Goal: Transaction & Acquisition: Obtain resource

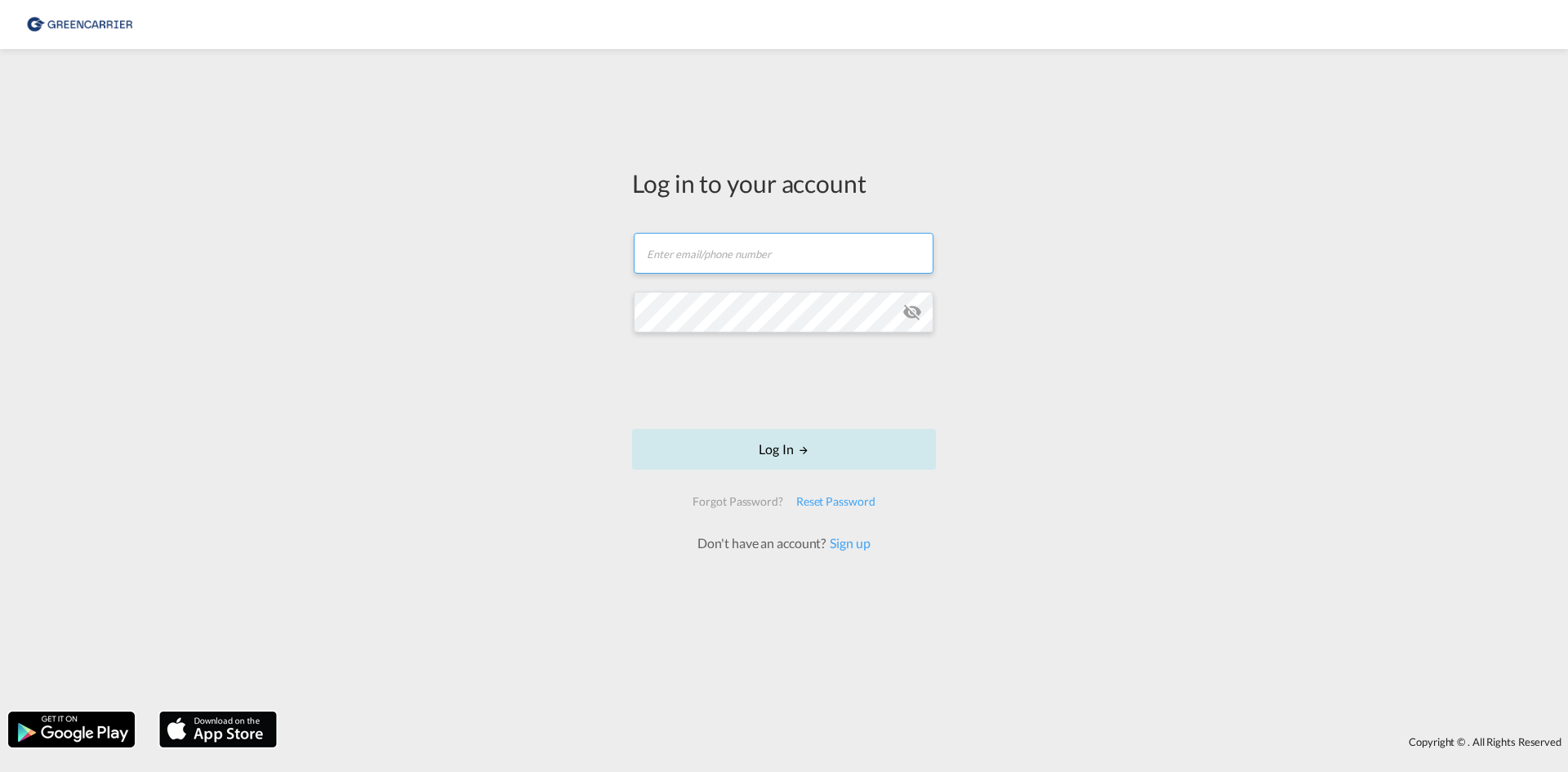
type input "OceanNovonesis.cph@scangl.com"
click at [726, 455] on button "Log In" at bounding box center [784, 449] width 304 height 41
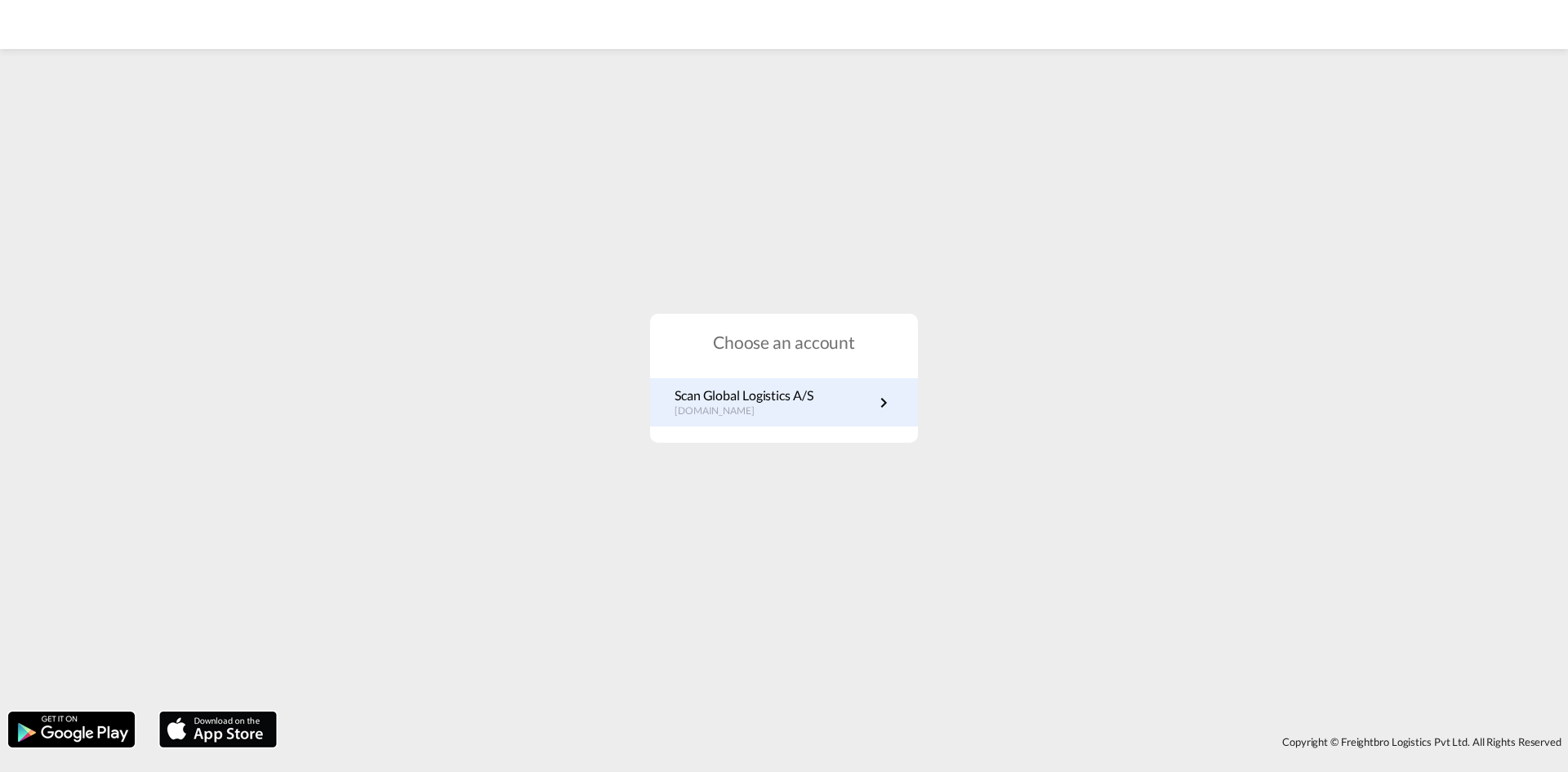
click at [717, 386] on p "Scan Global Logistics A/S" at bounding box center [744, 396] width 138 height 18
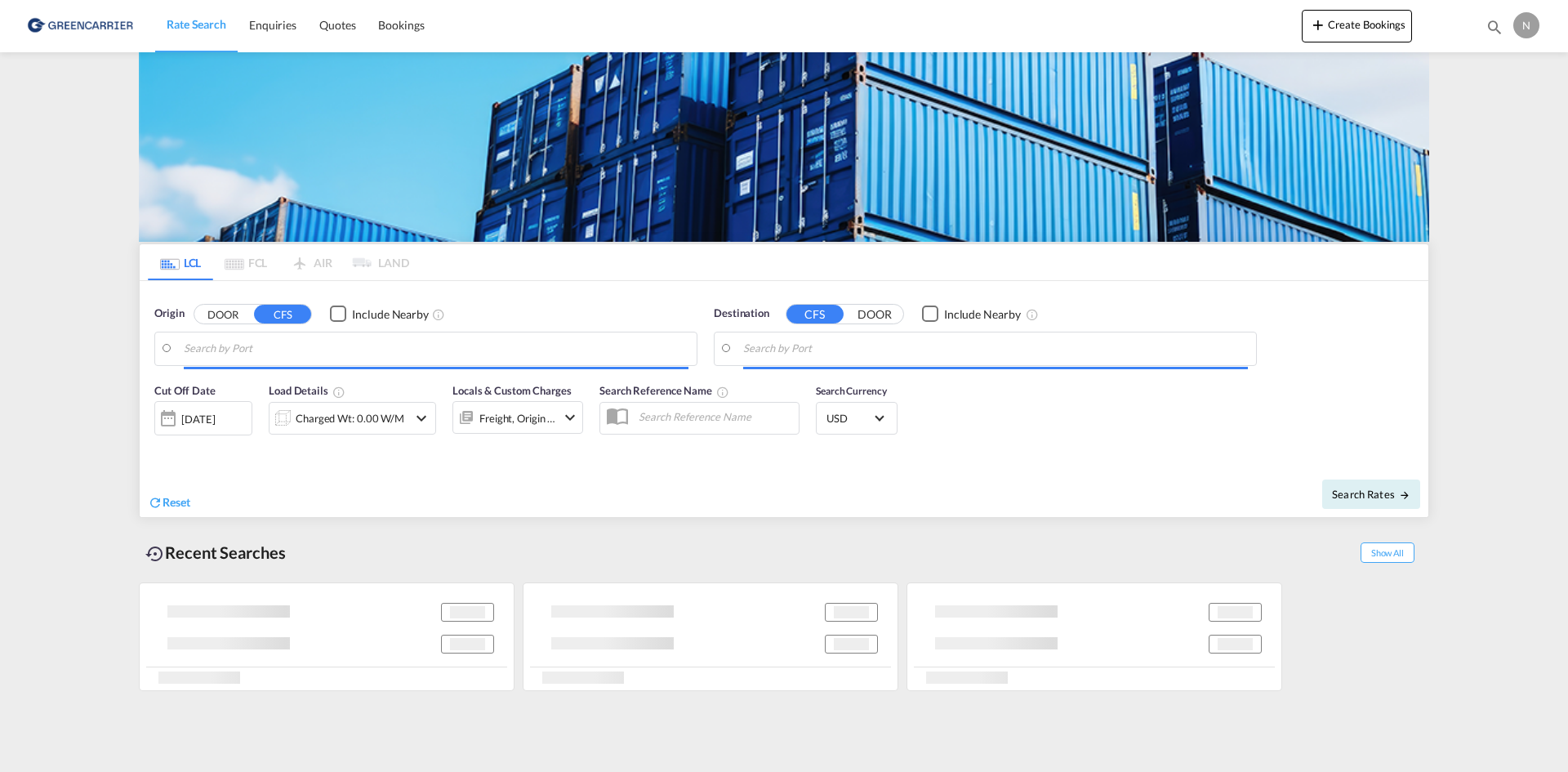
type input "[GEOGRAPHIC_DATA], [GEOGRAPHIC_DATA]"
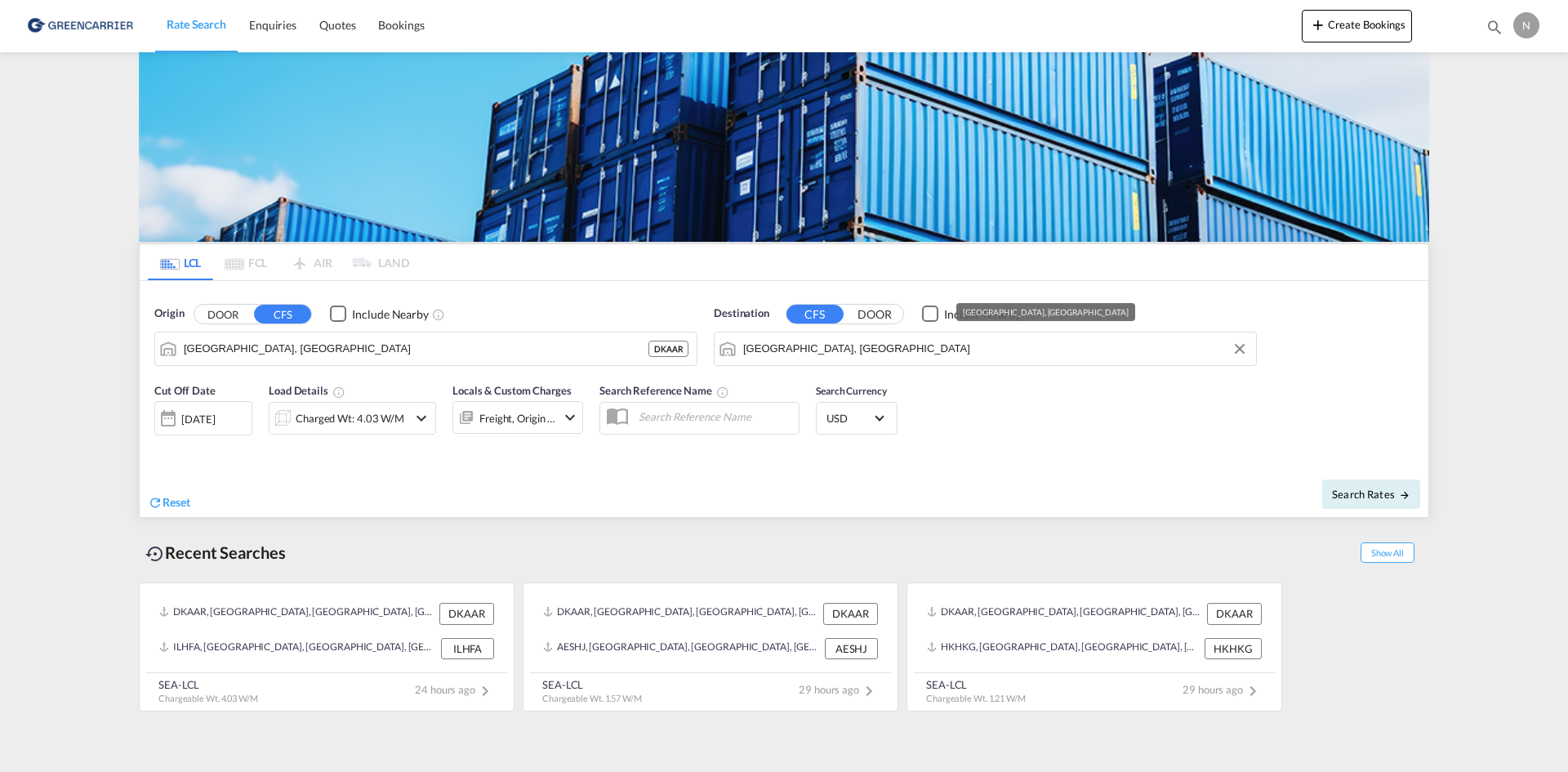
click at [814, 356] on input "Haifa, ILHFA" at bounding box center [995, 348] width 505 height 24
click at [854, 388] on div "Manila Philippines PHMNL" at bounding box center [870, 394] width 310 height 49
type input "Manila, PHMNL"
click at [331, 416] on div "Charged Wt: 4.03 W/M" at bounding box center [350, 418] width 109 height 23
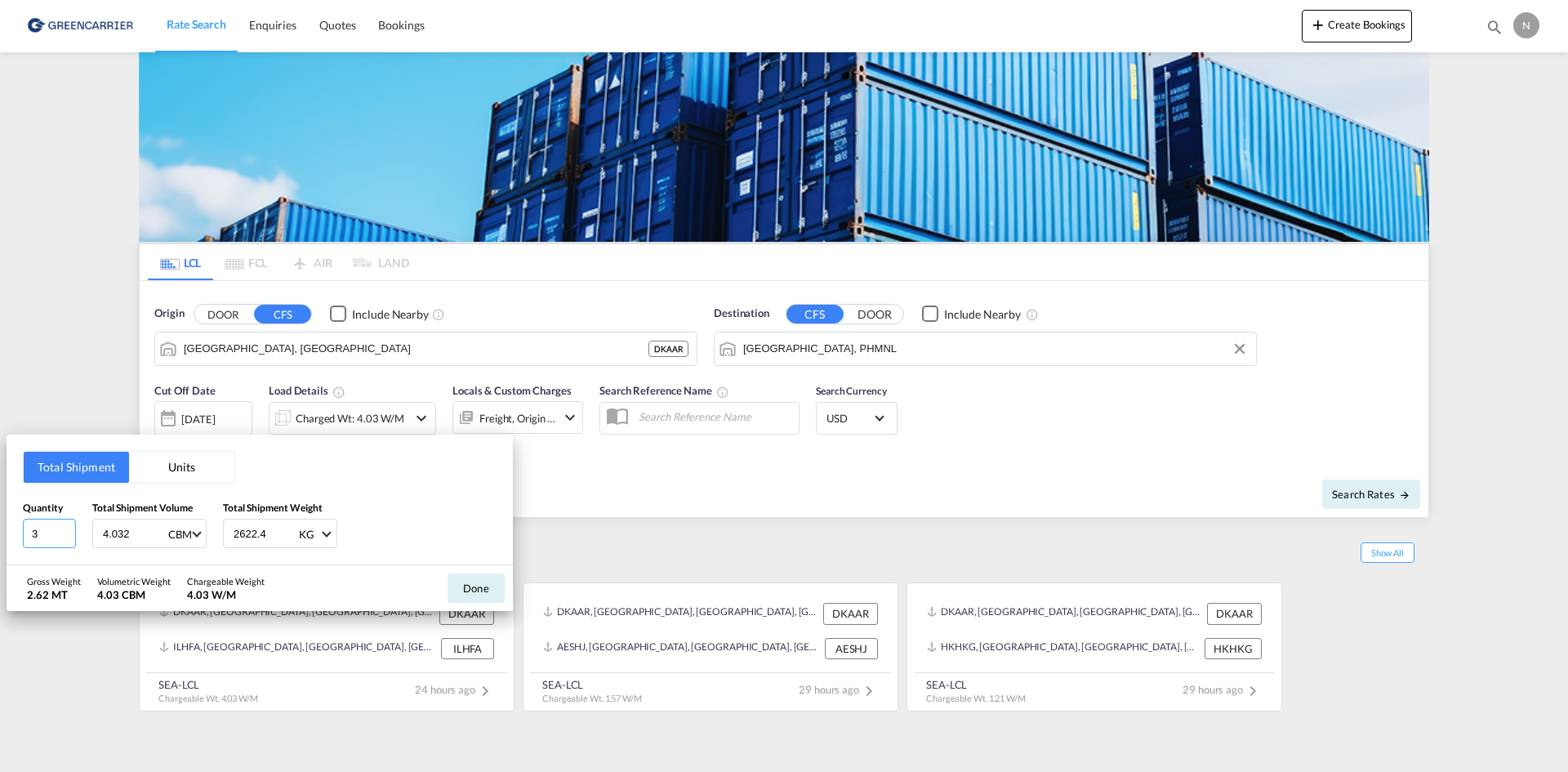
click at [69, 536] on input "3" at bounding box center [49, 533] width 53 height 29
type input "2"
click at [69, 536] on input "2" at bounding box center [49, 533] width 53 height 29
click at [112, 538] on input "4.032" at bounding box center [134, 533] width 65 height 28
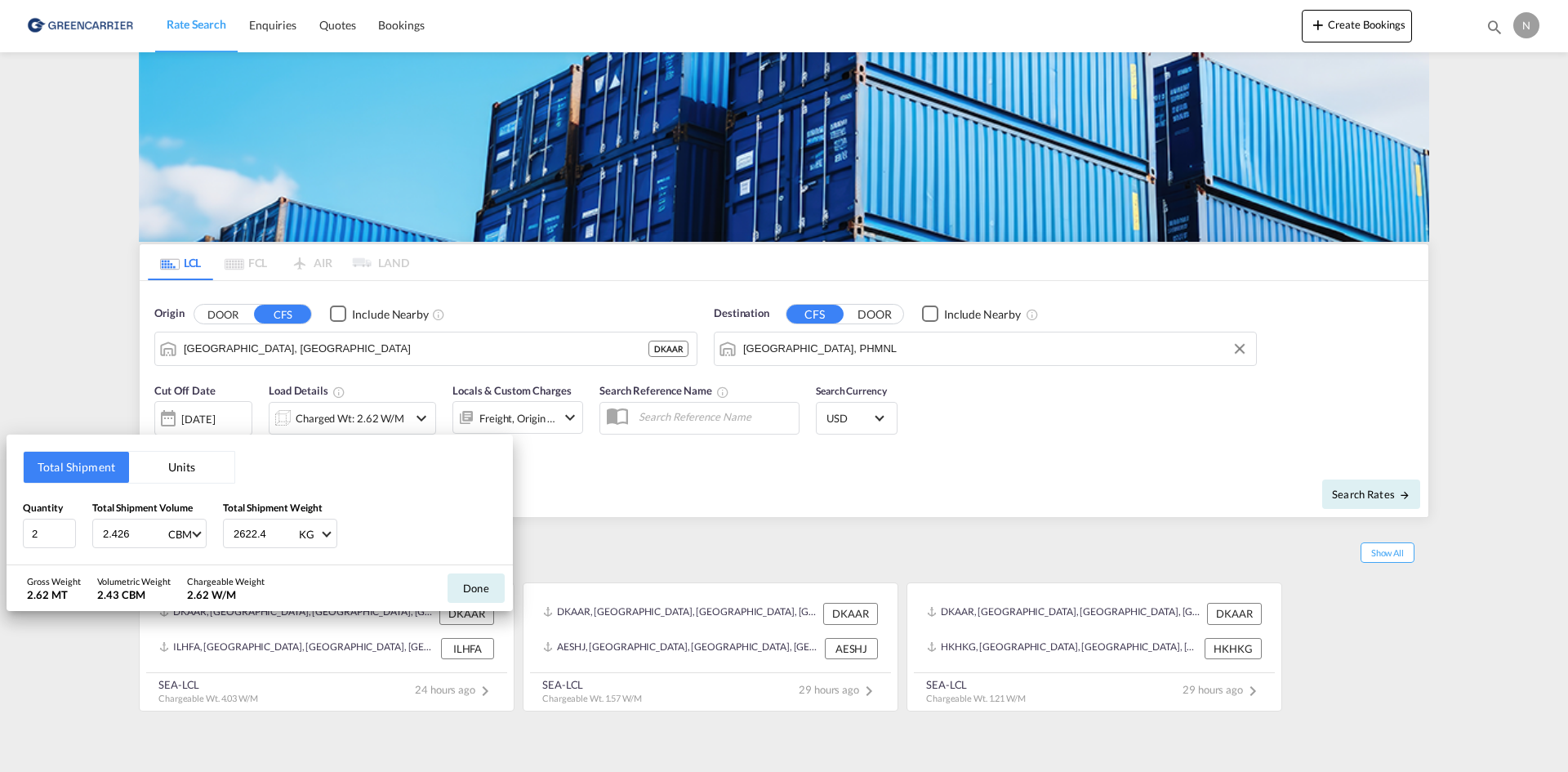
type input "2.426"
type input "2048"
click at [462, 582] on button "Done" at bounding box center [476, 588] width 57 height 29
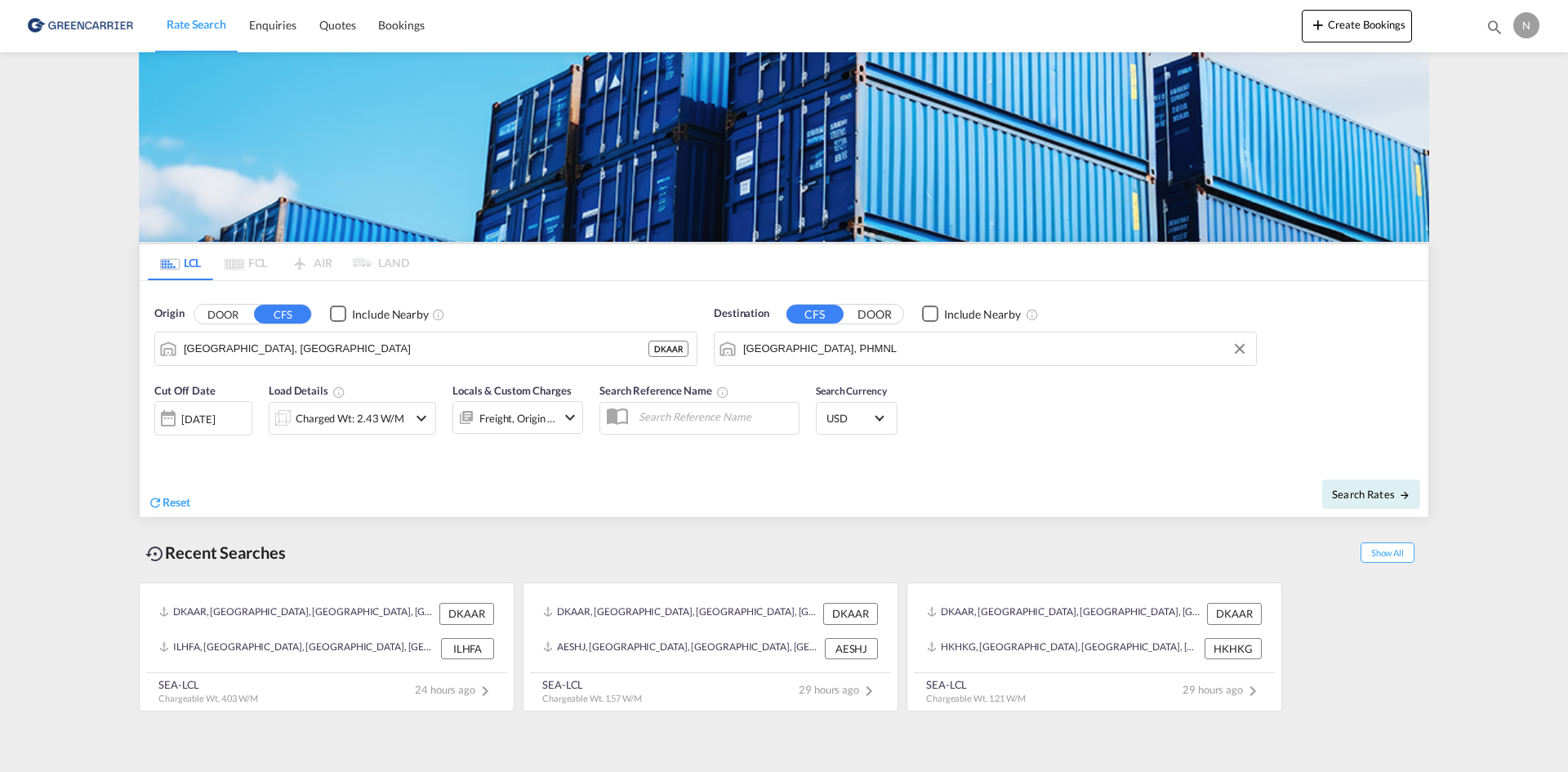
click at [509, 412] on div "Freight, Origin +1" at bounding box center [518, 418] width 77 height 23
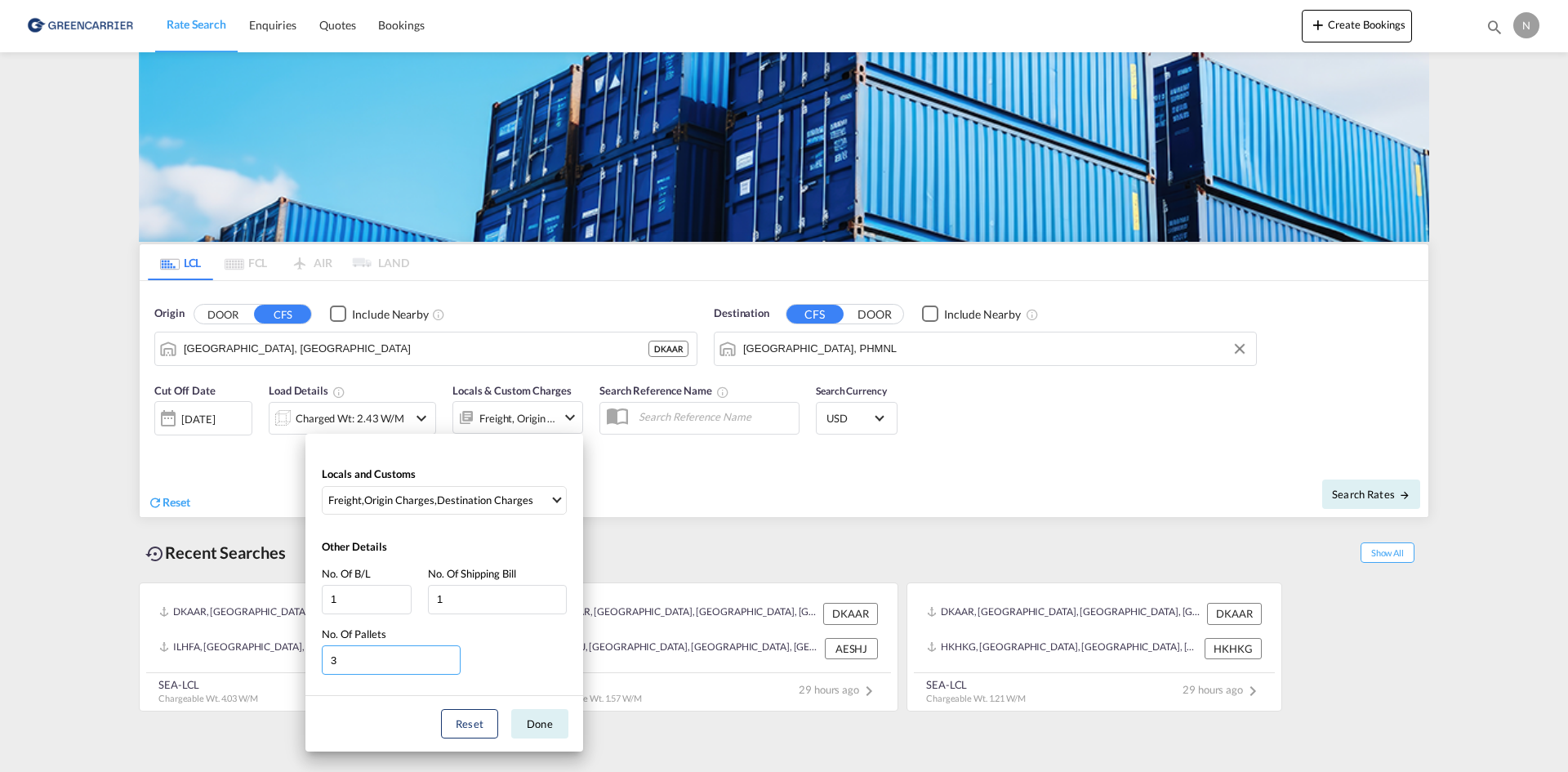
click at [453, 668] on input "3" at bounding box center [391, 660] width 138 height 29
click at [452, 668] on input "3" at bounding box center [391, 660] width 138 height 29
type input "2"
click at [452, 664] on input "2" at bounding box center [391, 660] width 138 height 29
click at [524, 732] on button "Done" at bounding box center [539, 724] width 57 height 29
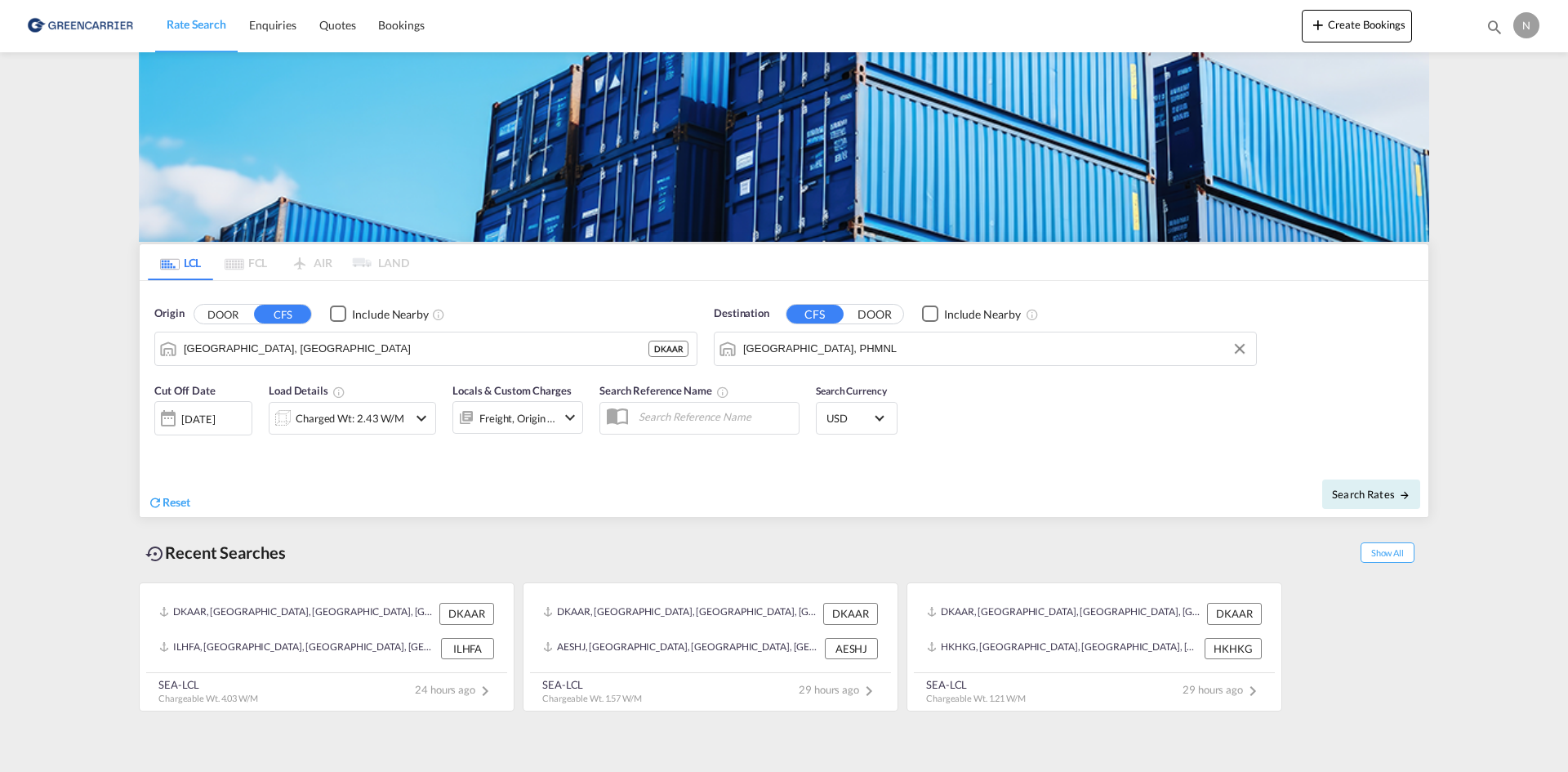
click at [1416, 472] on div "Search Rates" at bounding box center [1108, 493] width 641 height 46
click at [1378, 495] on span "Search Rates" at bounding box center [1371, 494] width 79 height 13
type input "DKAAR to PHMNL / 28 Aug 2025"
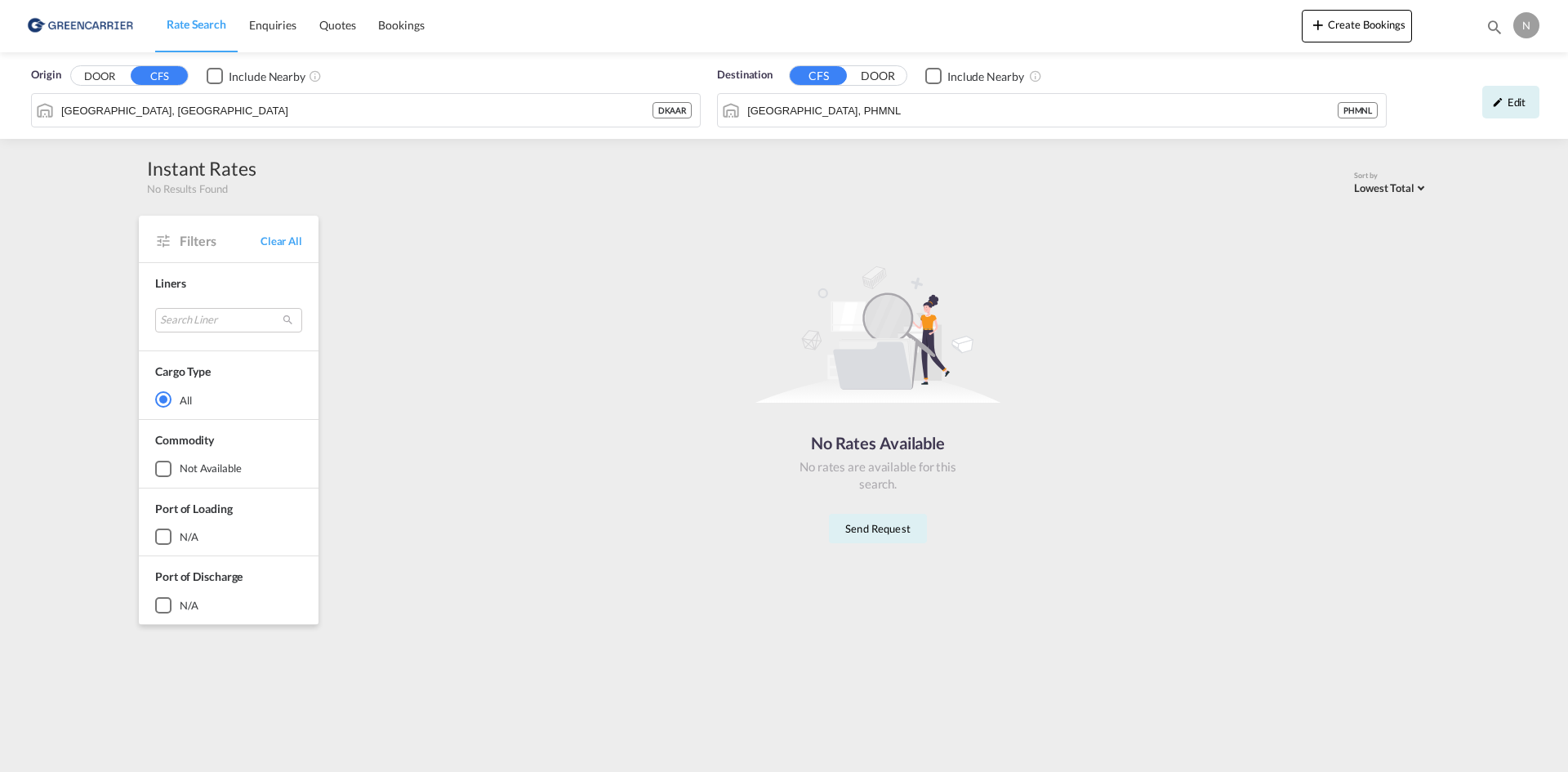
drag, startPoint x: 187, startPoint y: 22, endPoint x: 236, endPoint y: 28, distance: 49.4
click at [187, 22] on span "Rate Search" at bounding box center [196, 24] width 60 height 14
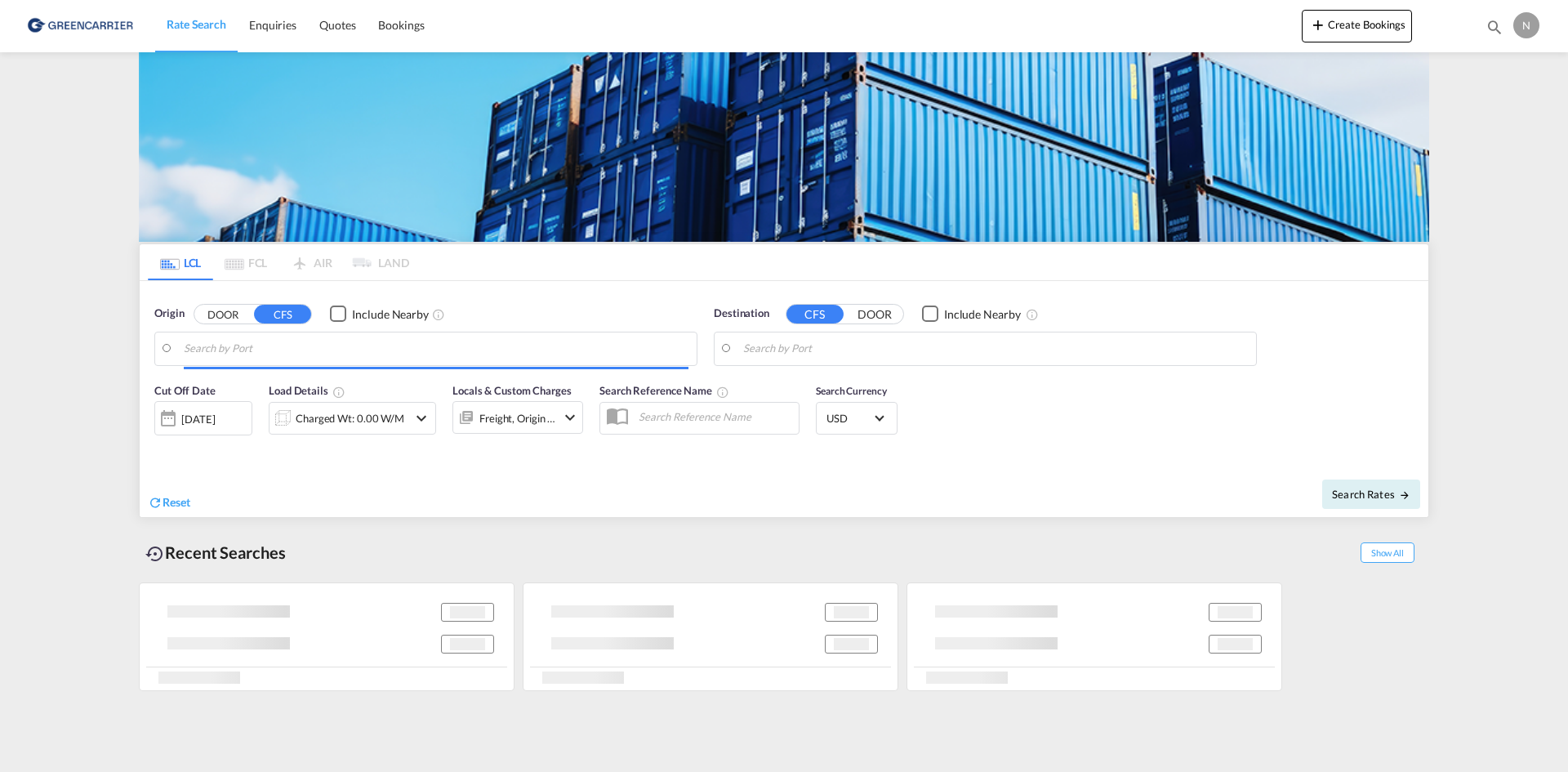
type input "[GEOGRAPHIC_DATA], [GEOGRAPHIC_DATA]"
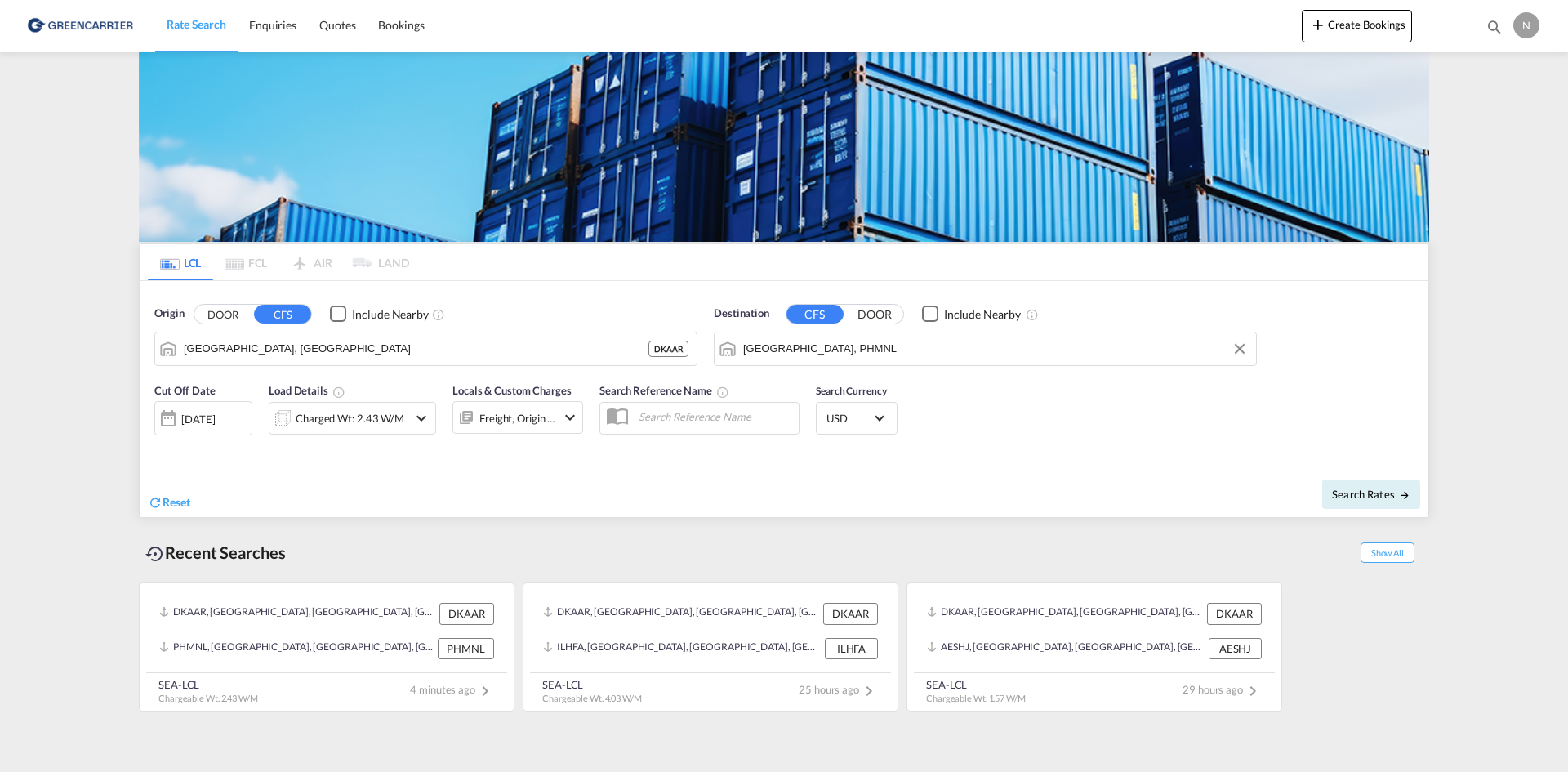
click at [873, 357] on input "Manila, PHMNL" at bounding box center [995, 348] width 505 height 24
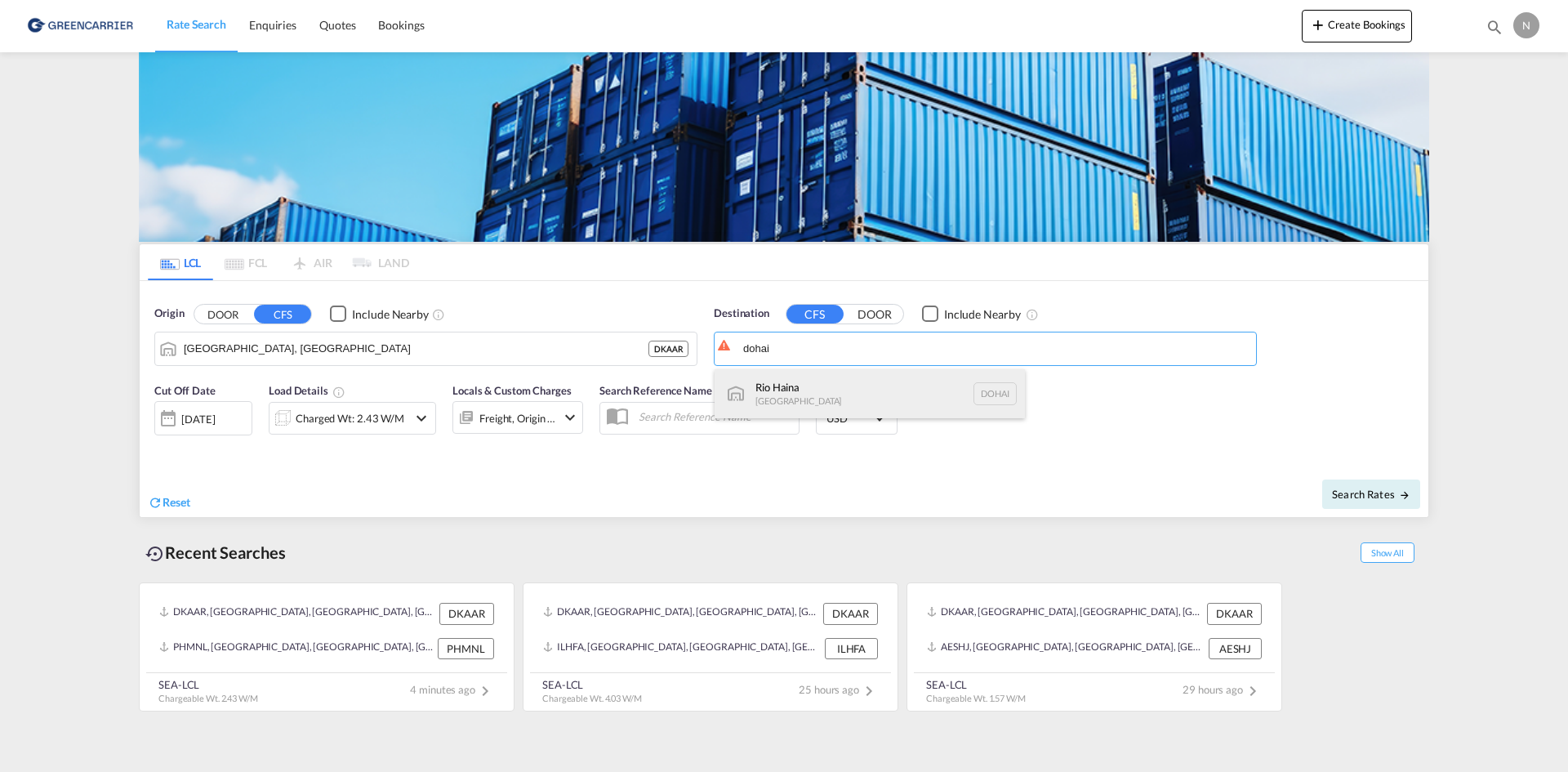
click at [813, 396] on div "Rio Haina Dominican Republic DOHAI" at bounding box center [870, 394] width 310 height 49
type input "Rio Haina, [GEOGRAPHIC_DATA]"
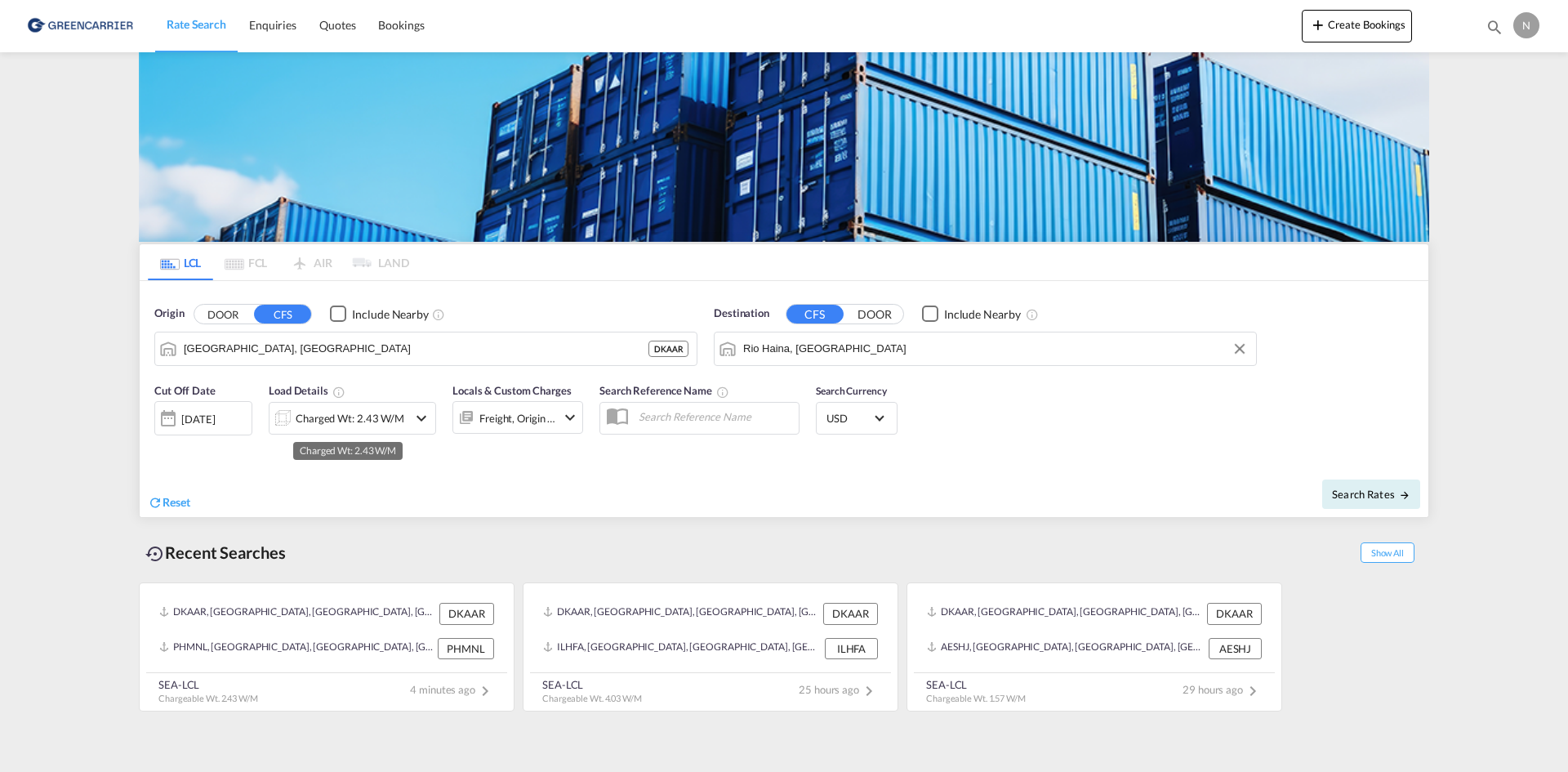
click at [382, 415] on div "Charged Wt: 2.43 W/M" at bounding box center [350, 418] width 109 height 23
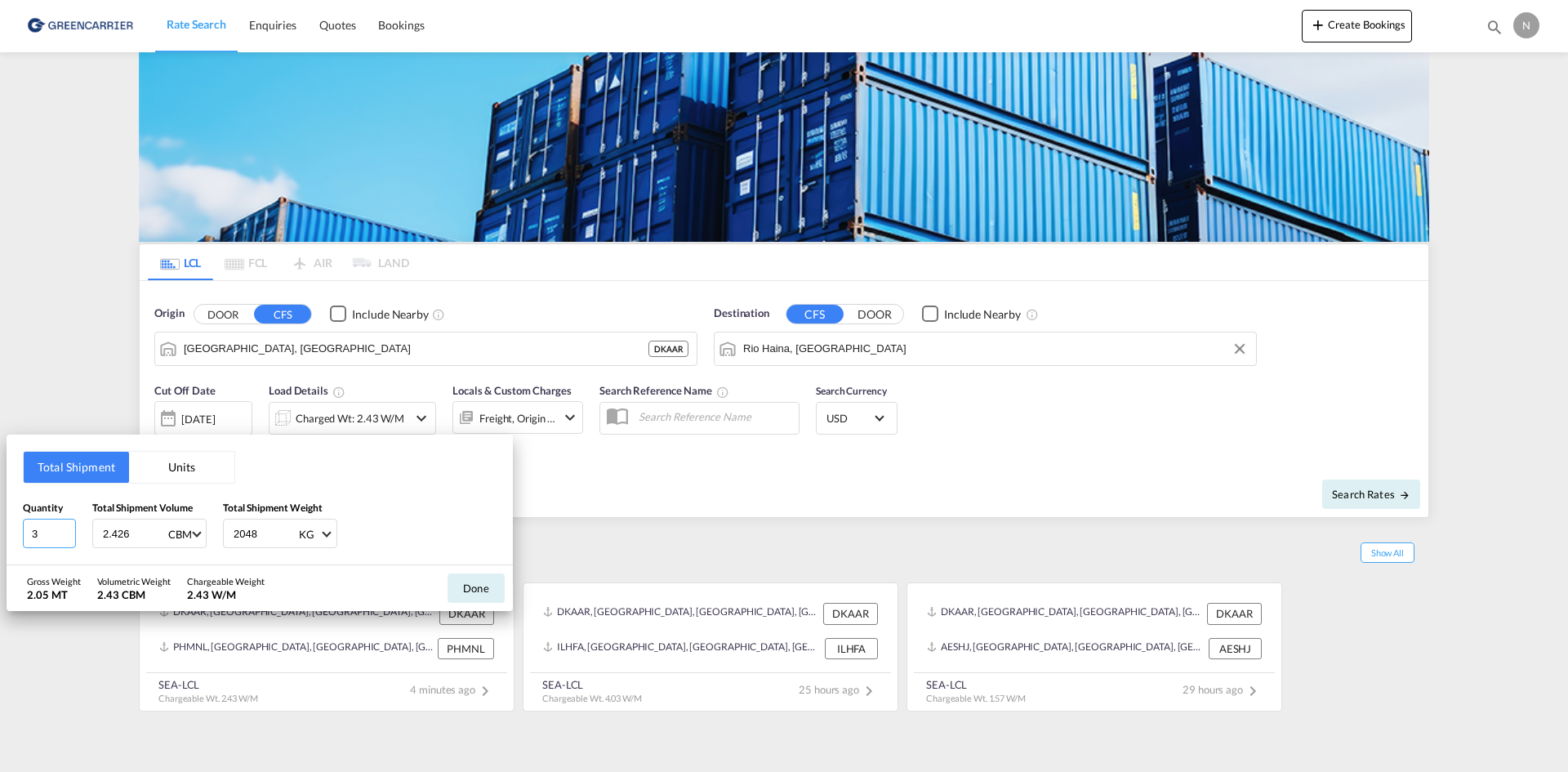
type input "3"
click at [68, 532] on input "3" at bounding box center [49, 533] width 53 height 29
click at [122, 533] on input "2.426" at bounding box center [134, 533] width 65 height 28
type input "1.393"
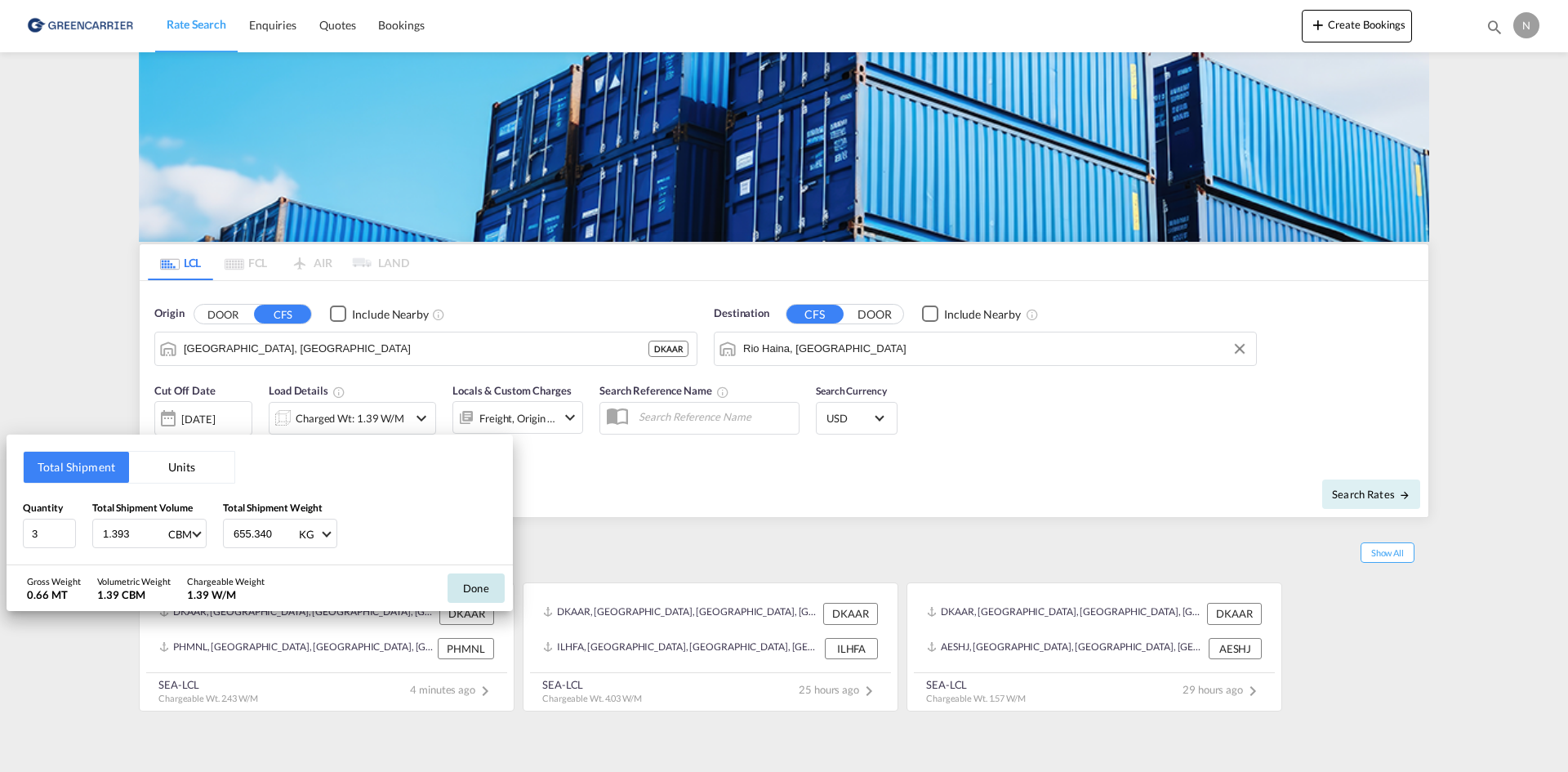
type input "655.340"
click at [482, 600] on button "Done" at bounding box center [476, 588] width 57 height 29
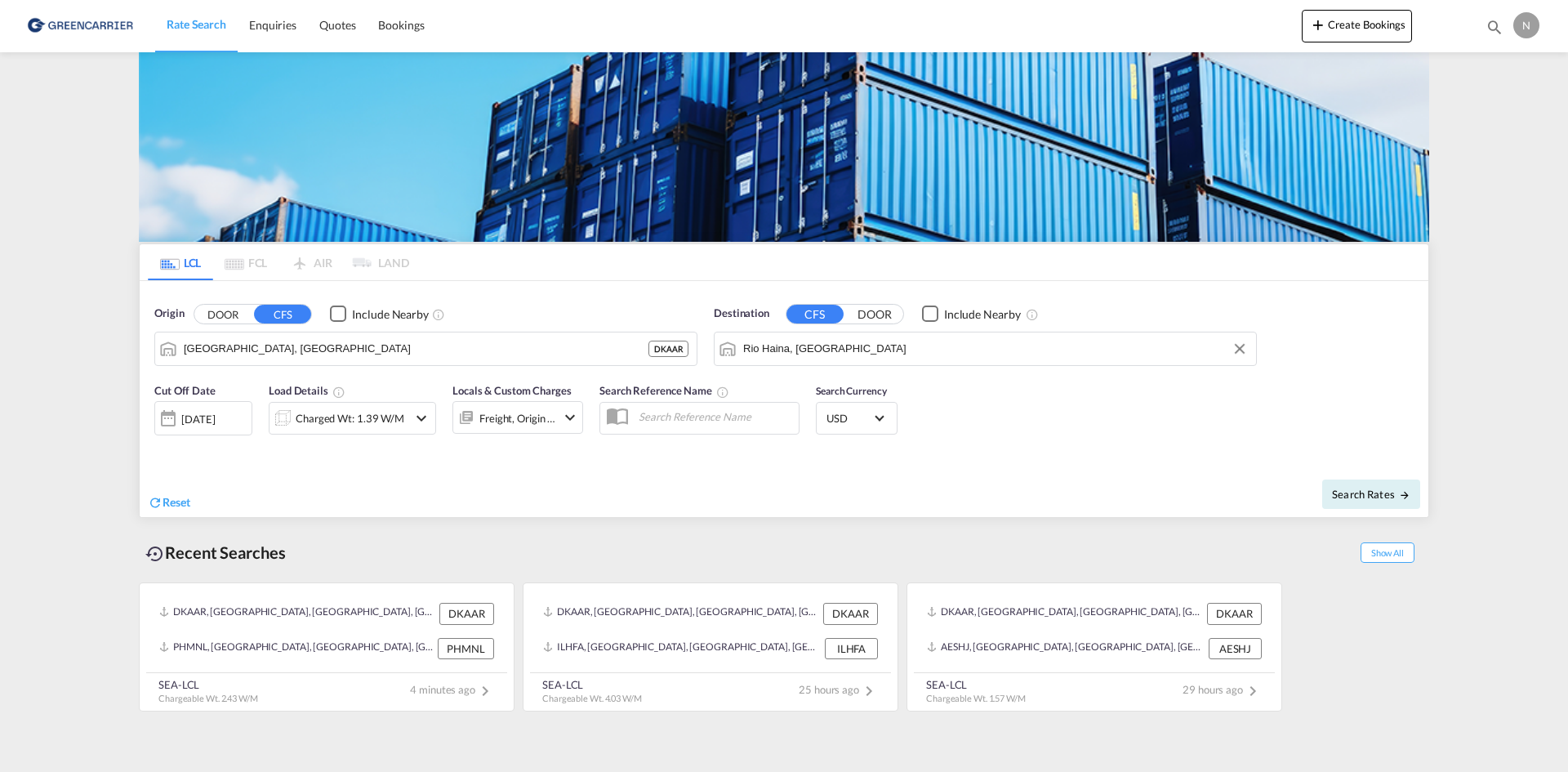
click at [535, 415] on div "Freight, Origin +1" at bounding box center [518, 418] width 77 height 23
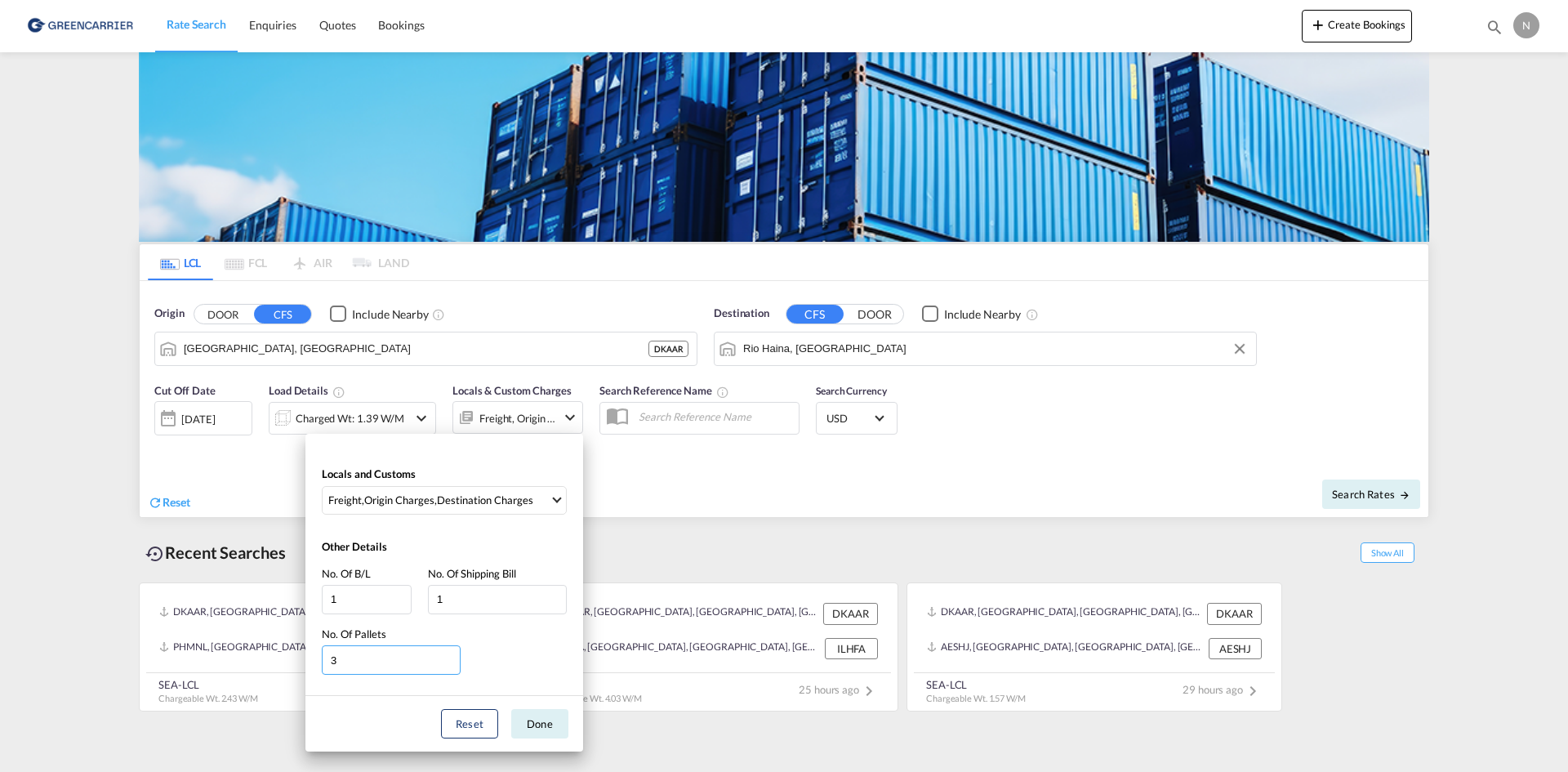
type input "3"
click at [450, 657] on input "3" at bounding box center [391, 660] width 138 height 29
click at [533, 726] on button "Done" at bounding box center [539, 724] width 57 height 29
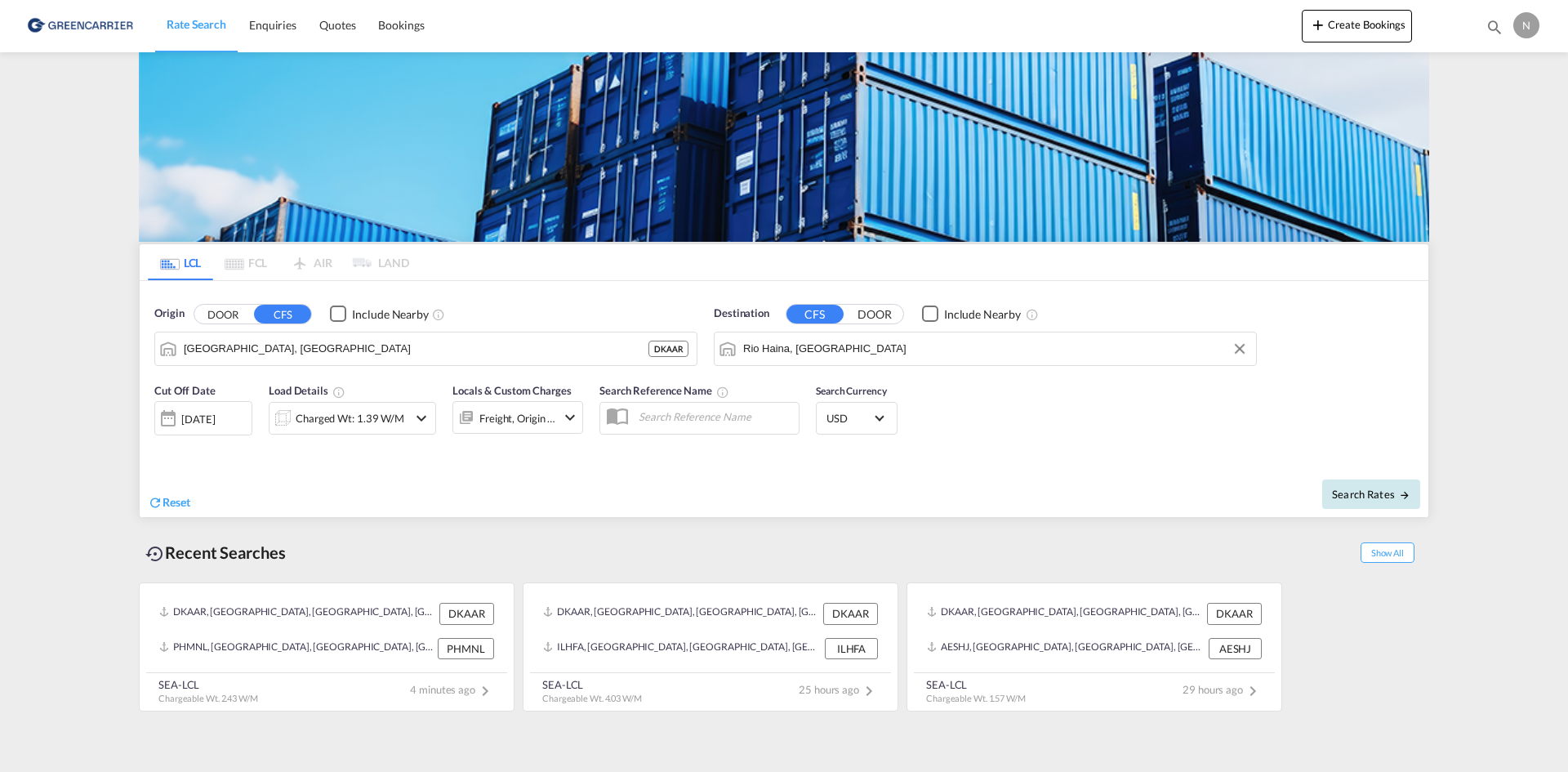
click at [1355, 485] on button "Search Rates" at bounding box center [1371, 494] width 98 height 29
type input "DKAAR to [GEOGRAPHIC_DATA] / [DATE]"
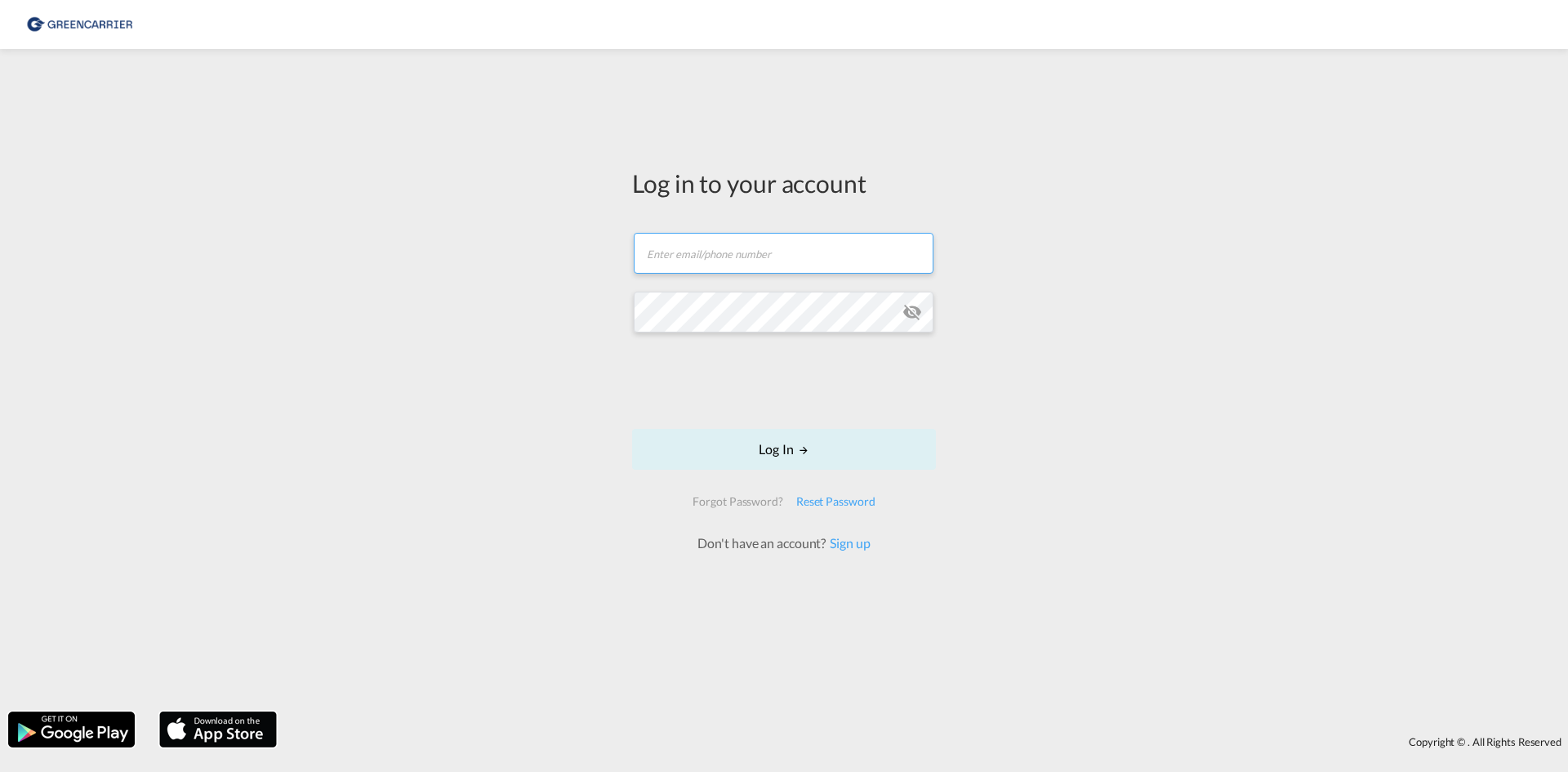
type input "[EMAIL_ADDRESS][DOMAIN_NAME]"
click at [745, 472] on form "OceanNovonesis.cph@scangl.com Email field is required Password field is require…" at bounding box center [784, 385] width 304 height 337
click at [748, 454] on button "Log In" at bounding box center [784, 449] width 304 height 41
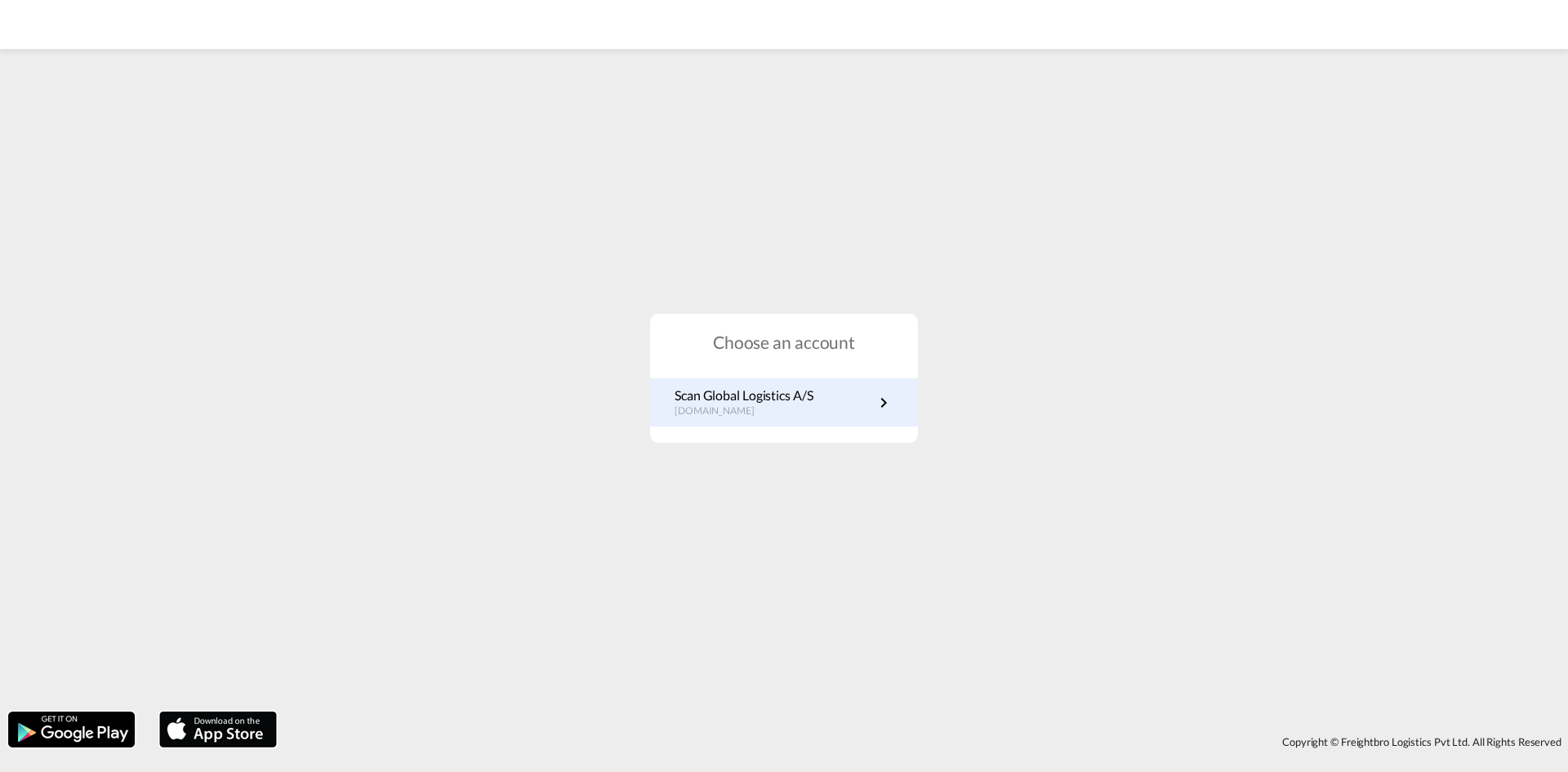
click at [824, 422] on div "Scan Global Logistics A/S dk.portal.greencarrier.com" at bounding box center [784, 402] width 268 height 48
click at [800, 408] on p "dk.portal.greencarrier.com" at bounding box center [744, 411] width 138 height 14
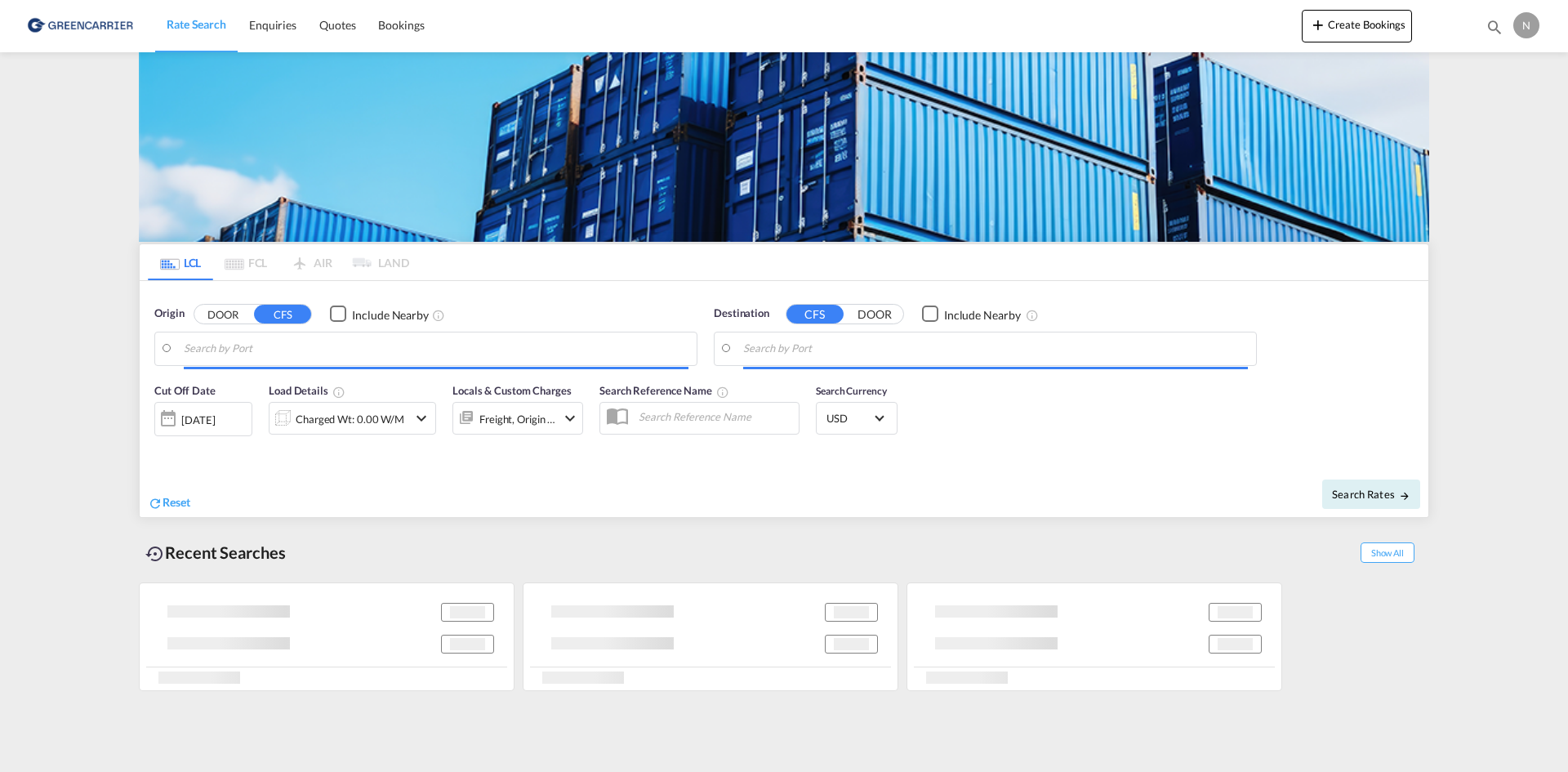
type input "[GEOGRAPHIC_DATA], [GEOGRAPHIC_DATA]"
type input "Rio Haina, [GEOGRAPHIC_DATA]"
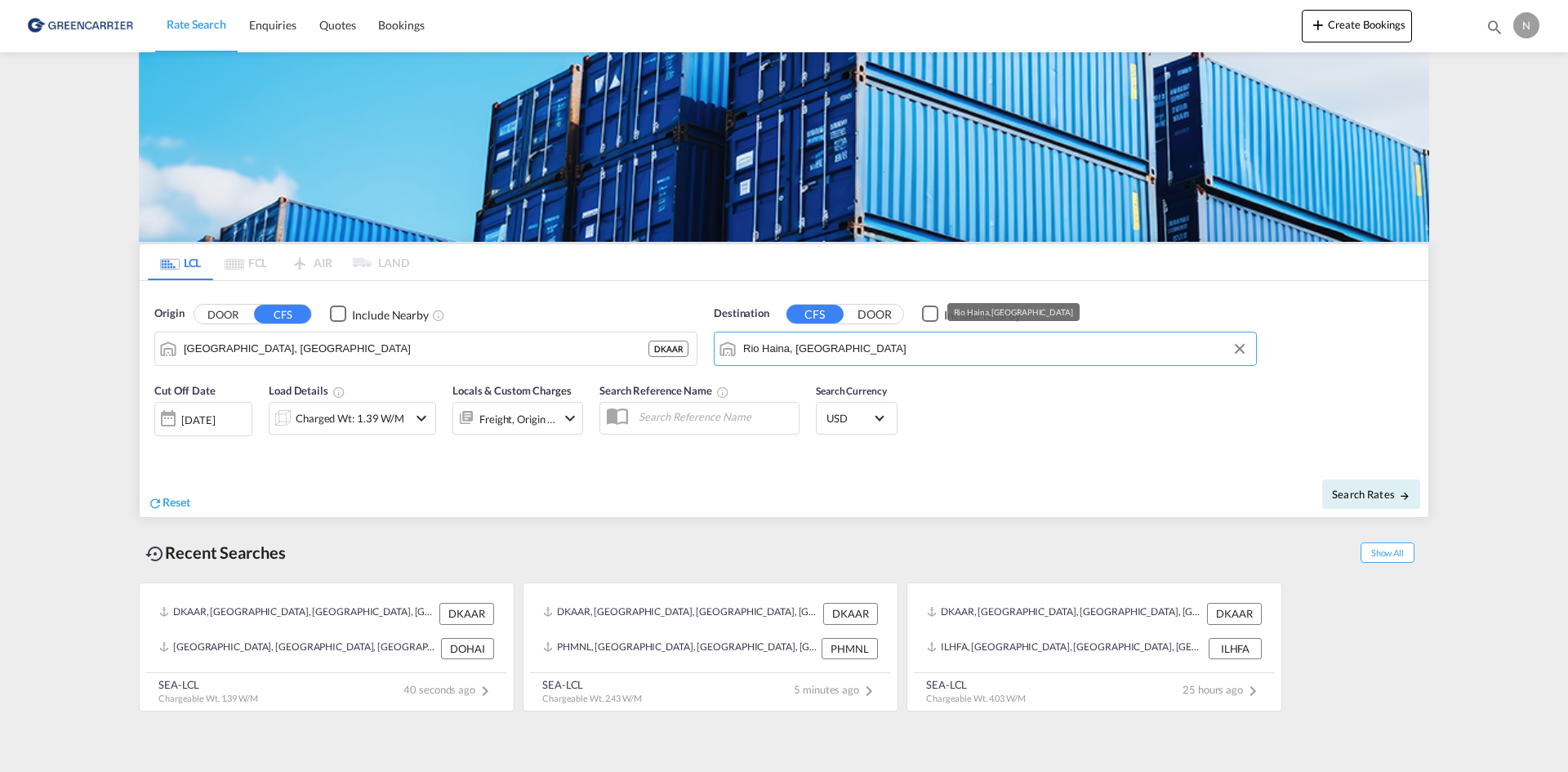
click at [821, 356] on input "Rio Haina, [GEOGRAPHIC_DATA]" at bounding box center [995, 348] width 505 height 24
drag, startPoint x: 637, startPoint y: 491, endPoint x: 616, endPoint y: 474, distance: 27.0
click at [635, 491] on div "Reset" at bounding box center [468, 490] width 641 height 45
click at [369, 424] on div "Charged Wt: 1.39 W/M" at bounding box center [350, 418] width 109 height 23
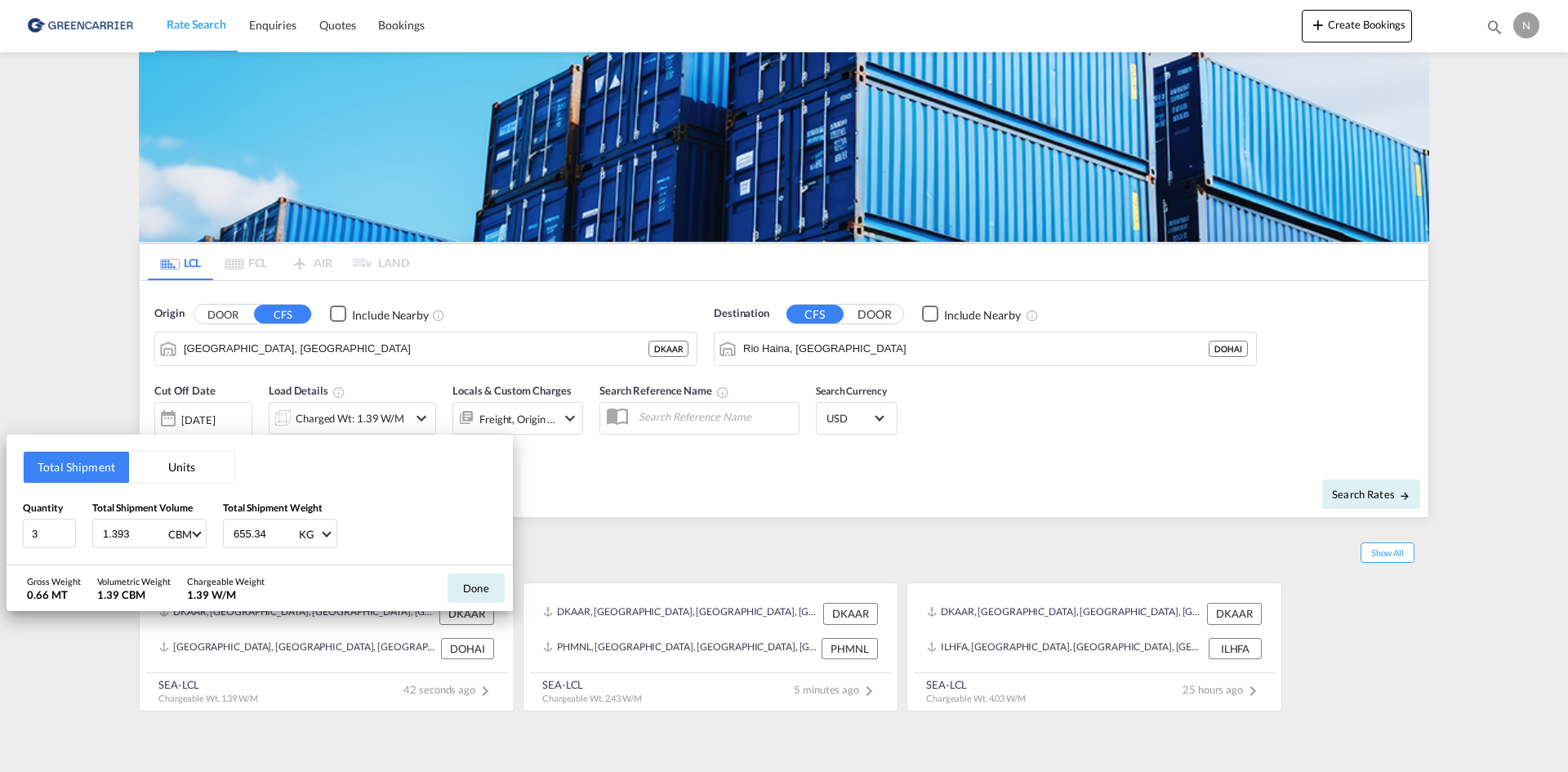
drag, startPoint x: 491, startPoint y: 584, endPoint x: 908, endPoint y: 557, distance: 417.9
click at [491, 584] on button "Done" at bounding box center [476, 588] width 57 height 29
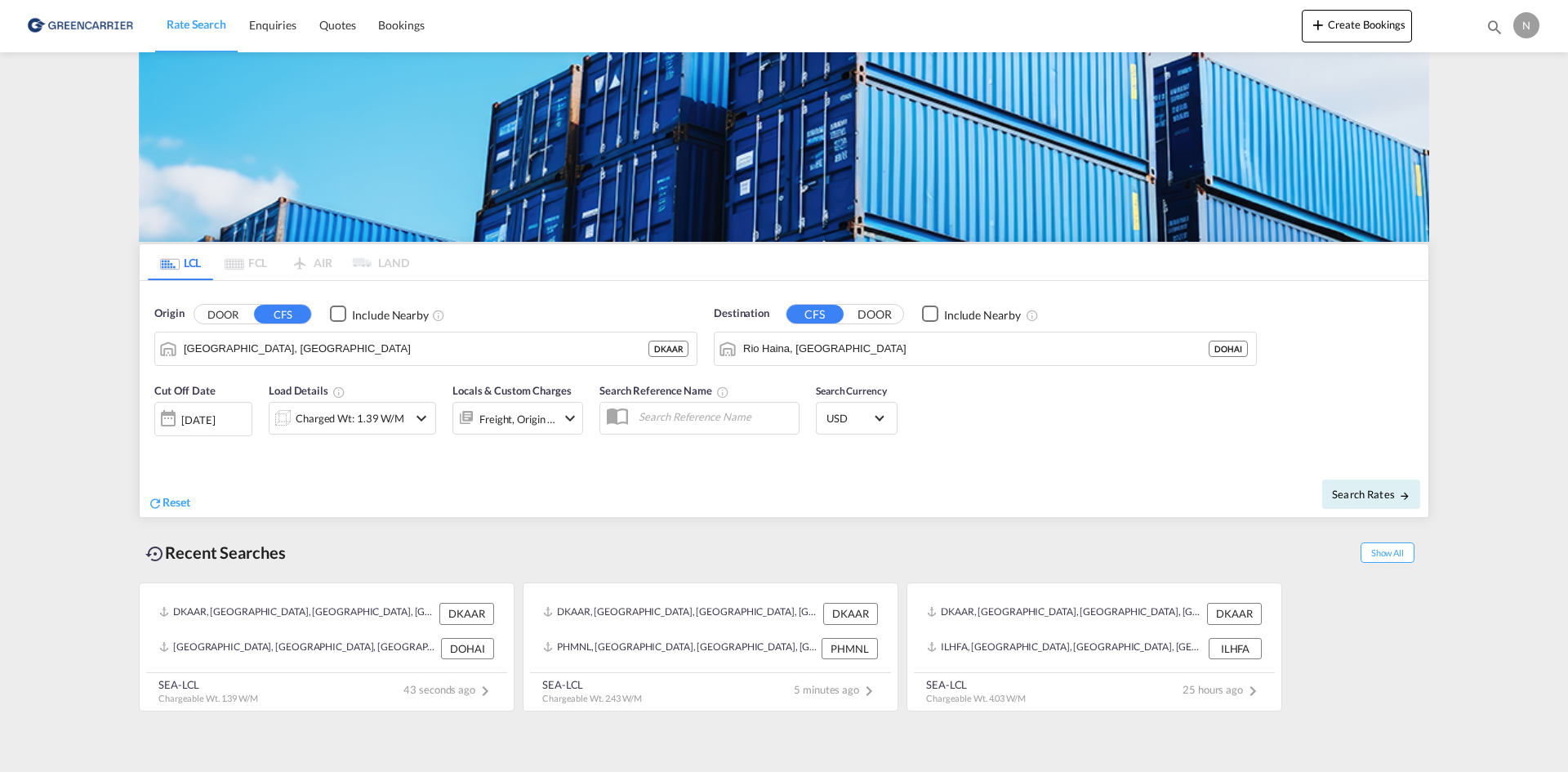
click at [1368, 478] on div "Search Rates" at bounding box center [1108, 493] width 641 height 46
click at [1361, 495] on span "Search Rates" at bounding box center [1371, 494] width 79 height 13
type input "DKAAR to [GEOGRAPHIC_DATA] / [DATE]"
